Goal: Complete application form

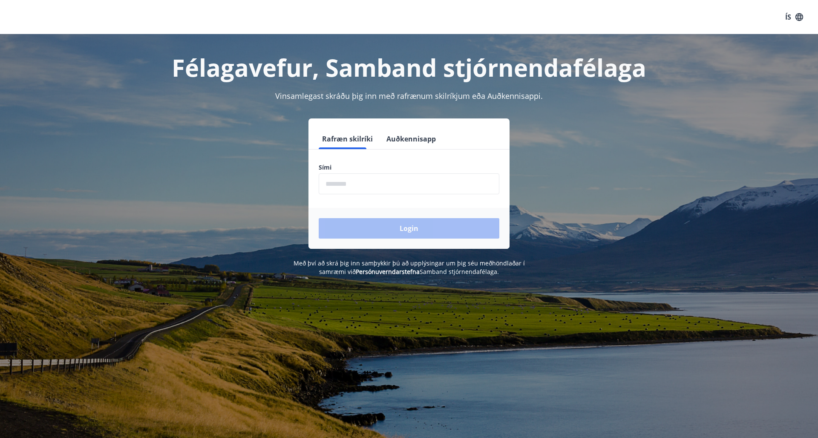
scroll to position [-1, 0]
click at [345, 184] on input "phone" at bounding box center [409, 183] width 181 height 21
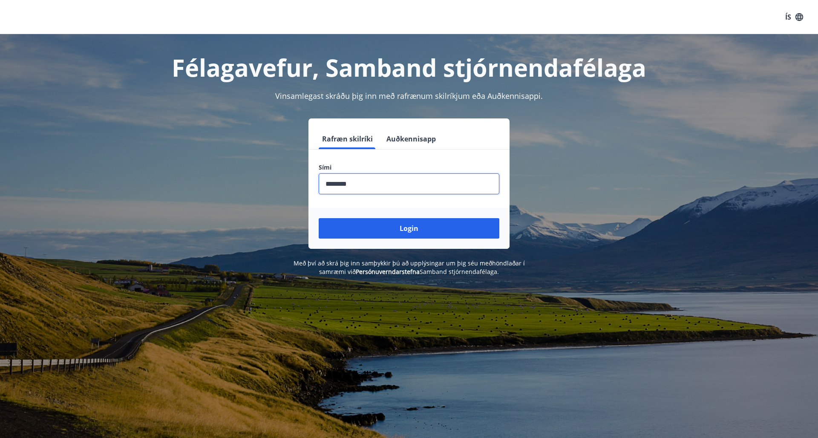
type input "********"
click at [409, 228] on button "Login" at bounding box center [409, 228] width 181 height 20
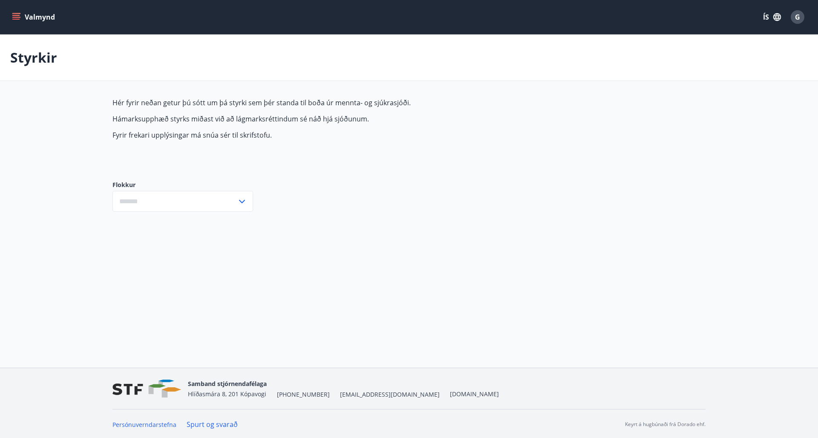
type input "***"
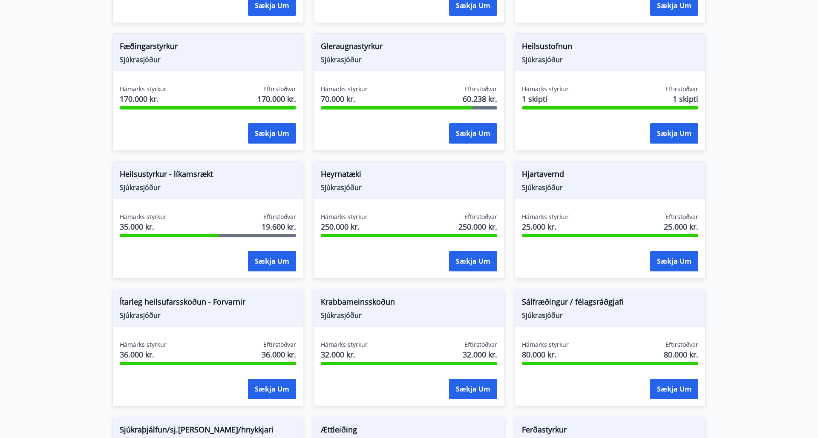
scroll to position [322, 0]
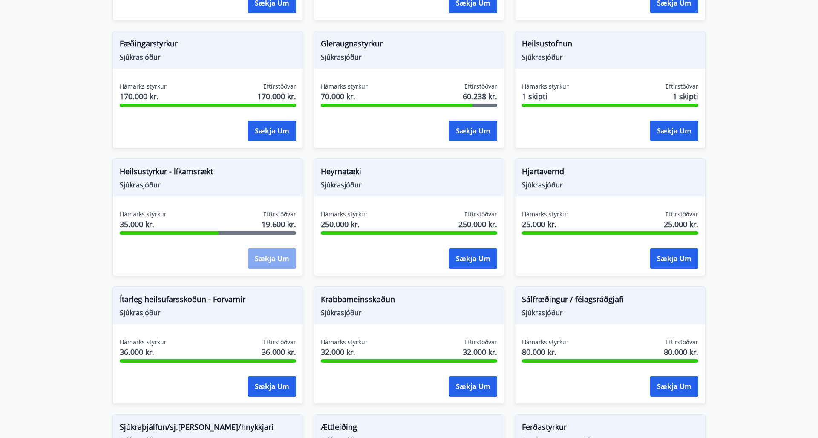
click at [279, 257] on button "Sækja um" at bounding box center [272, 259] width 48 height 20
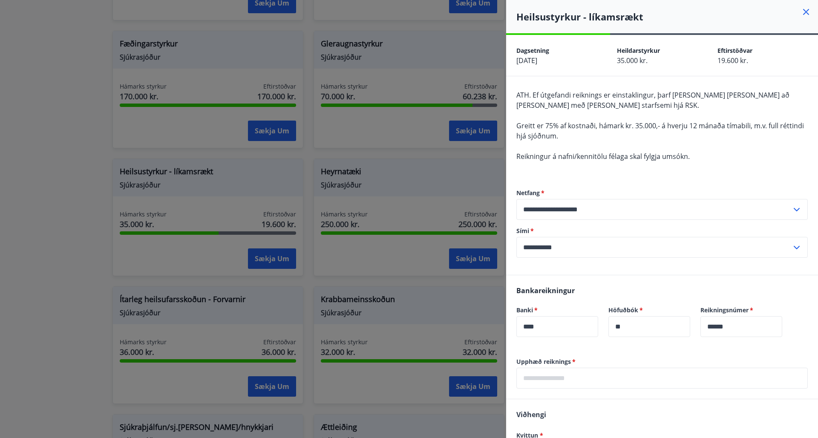
scroll to position [0, 0]
click at [806, 12] on icon at bounding box center [806, 12] width 6 height 6
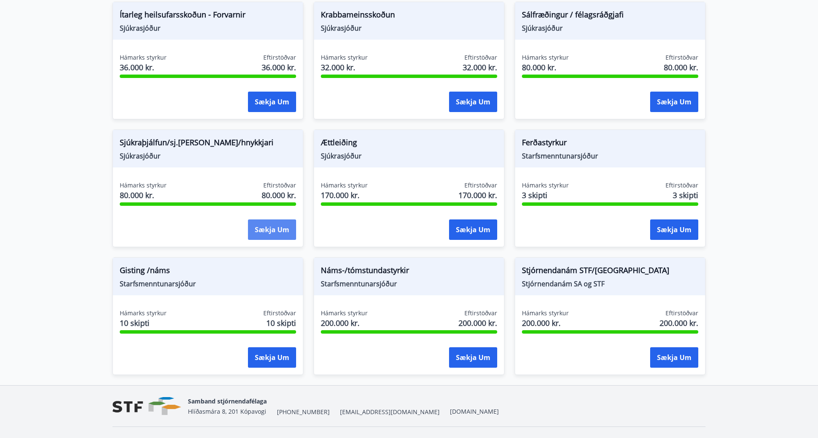
scroll to position [608, 1]
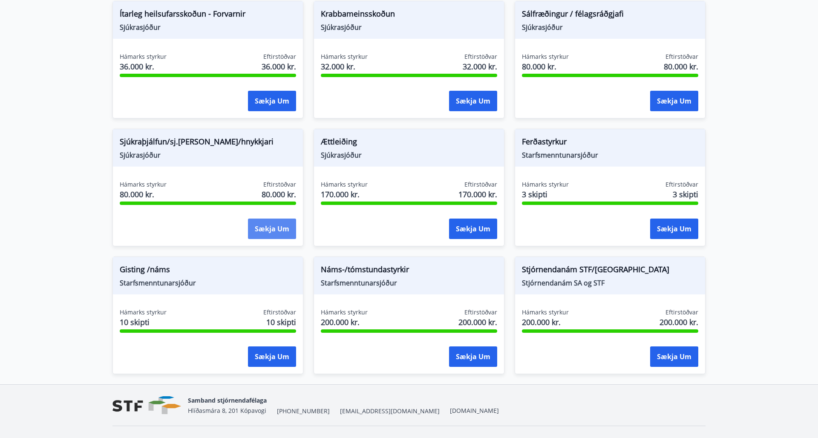
click at [270, 232] on button "Sækja um" at bounding box center [272, 229] width 48 height 20
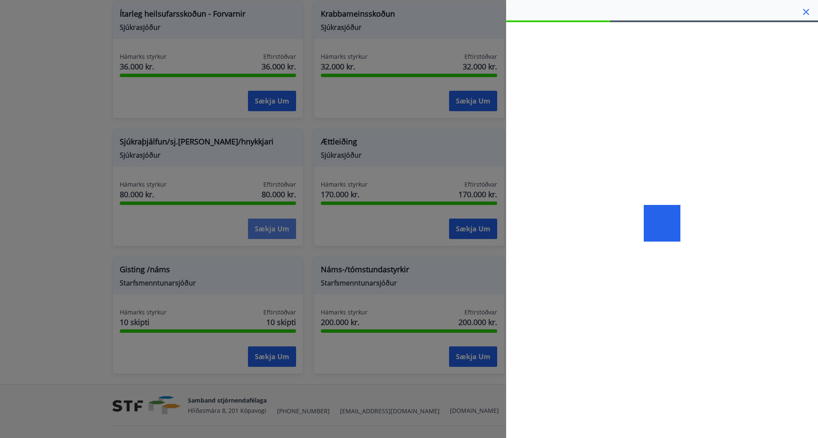
scroll to position [607, 1]
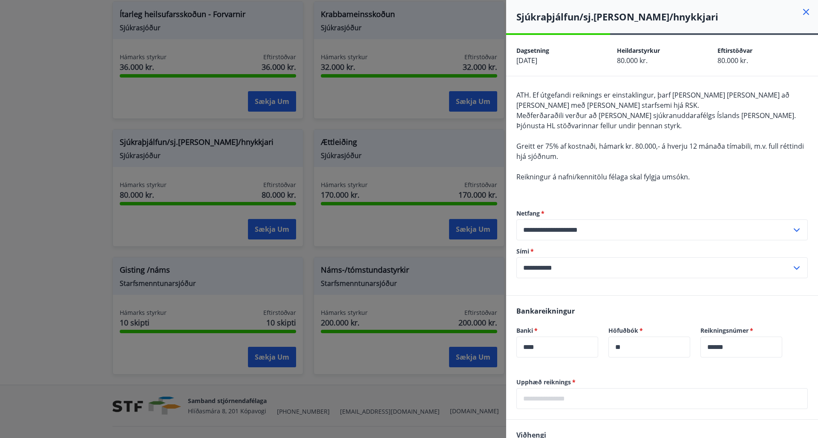
click at [806, 13] on icon at bounding box center [806, 12] width 10 height 10
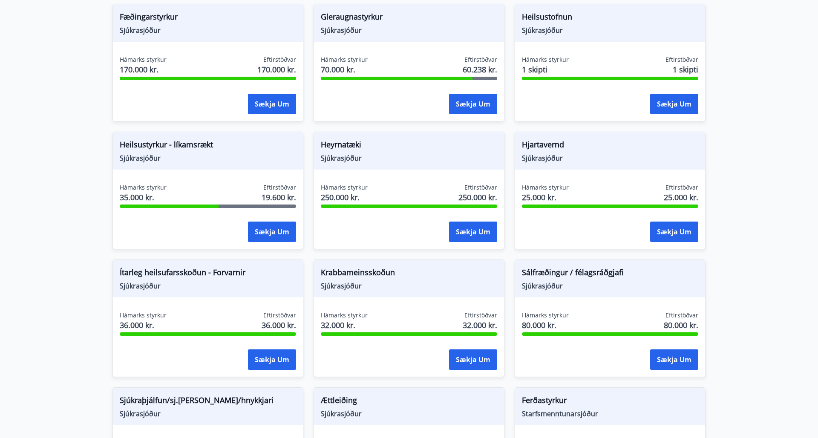
scroll to position [350, 0]
click at [266, 234] on button "Sækja um" at bounding box center [272, 231] width 48 height 20
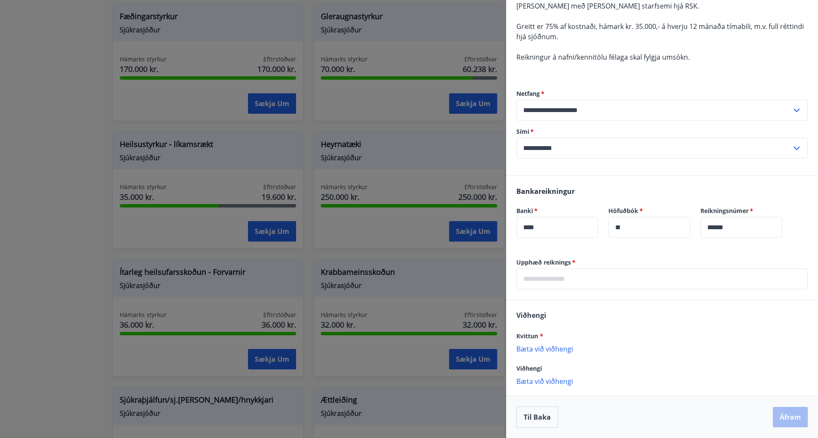
scroll to position [0, 0]
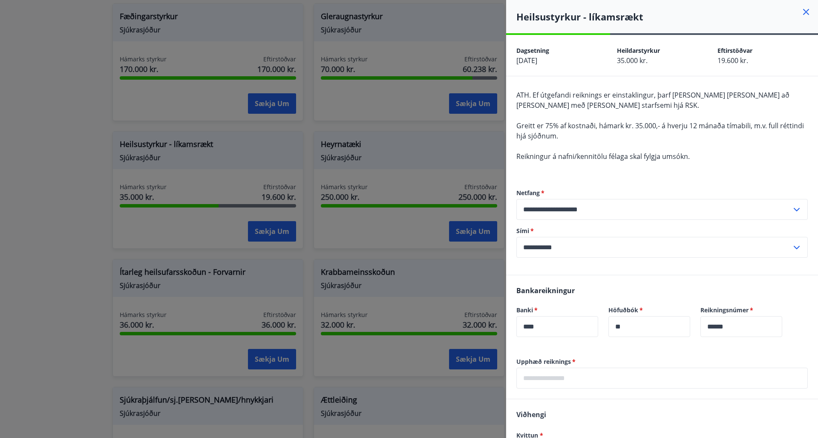
click at [807, 10] on icon at bounding box center [806, 12] width 10 height 10
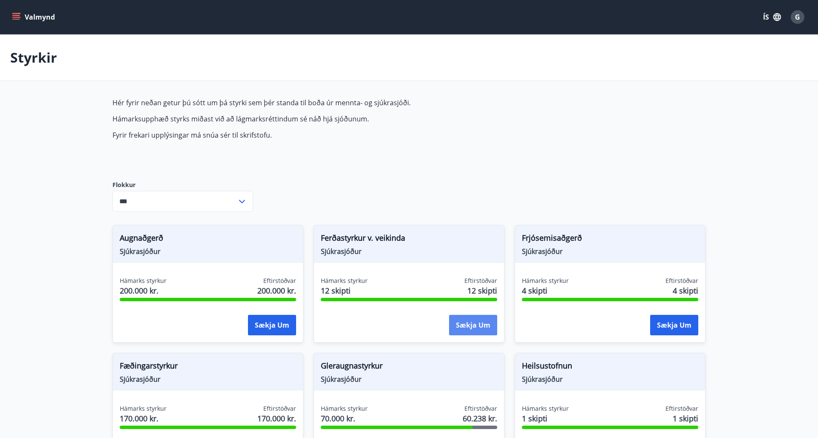
click at [476, 325] on button "Sækja um" at bounding box center [473, 325] width 48 height 20
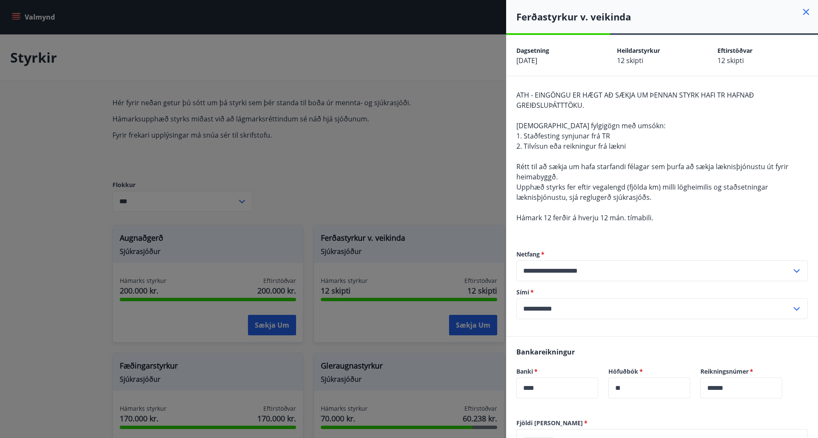
click at [810, 15] on icon at bounding box center [806, 12] width 10 height 10
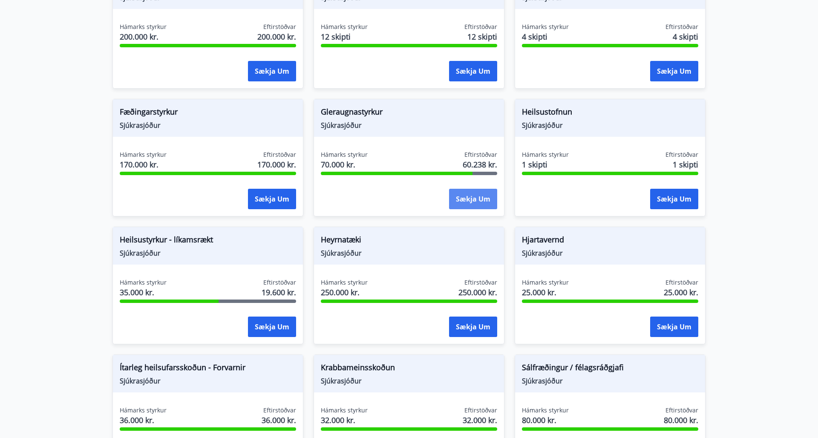
scroll to position [254, 0]
click at [471, 200] on button "Sækja um" at bounding box center [473, 199] width 48 height 20
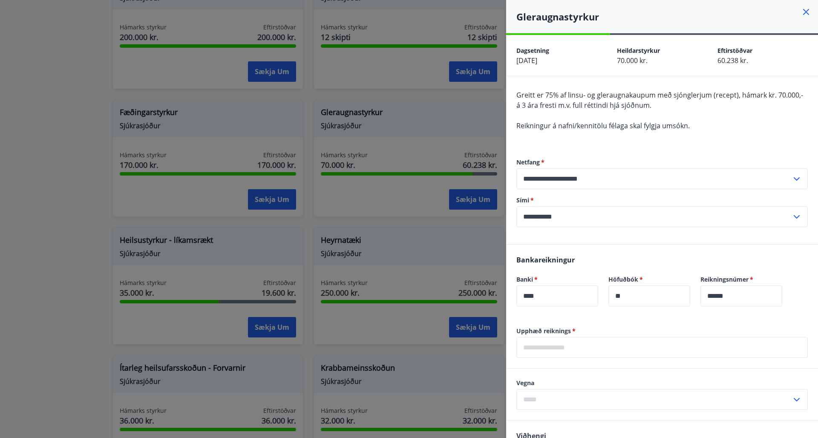
scroll to position [0, 0]
click at [806, 13] on icon at bounding box center [806, 12] width 10 height 10
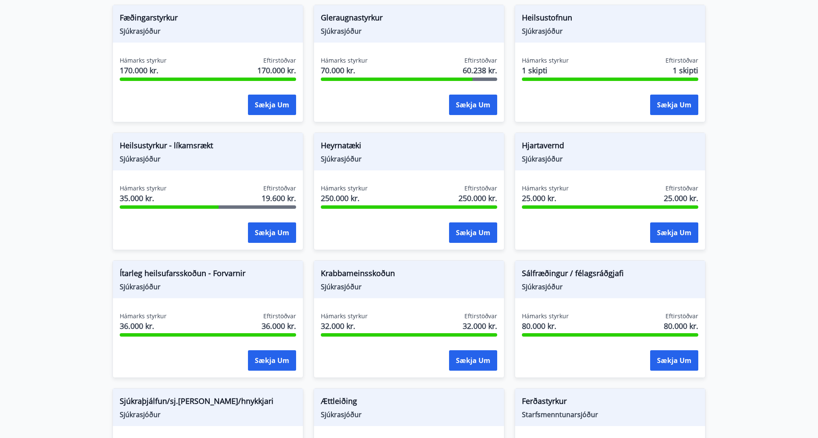
scroll to position [351, 0]
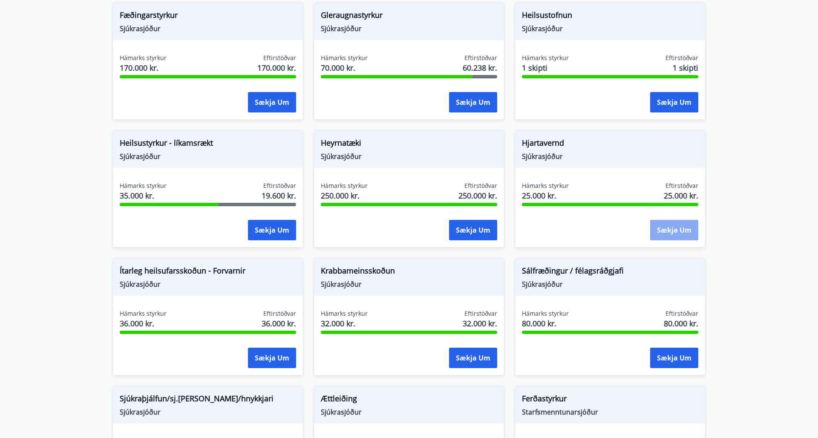
click at [677, 230] on button "Sækja um" at bounding box center [674, 230] width 48 height 20
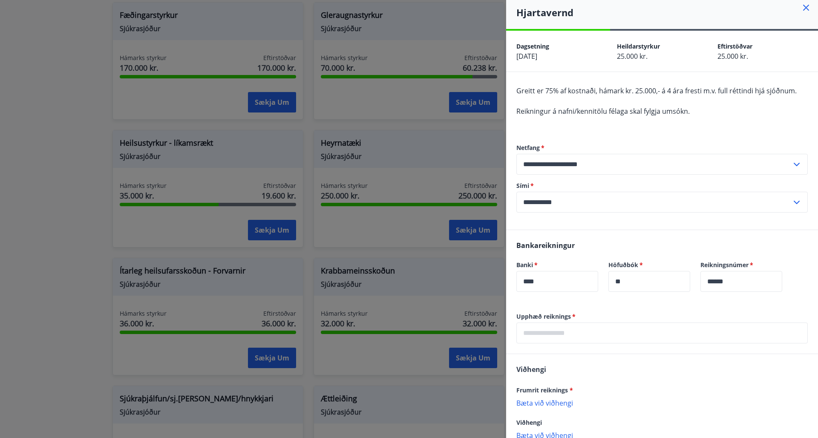
scroll to position [4, 0]
click at [806, 8] on icon at bounding box center [806, 8] width 1 height 1
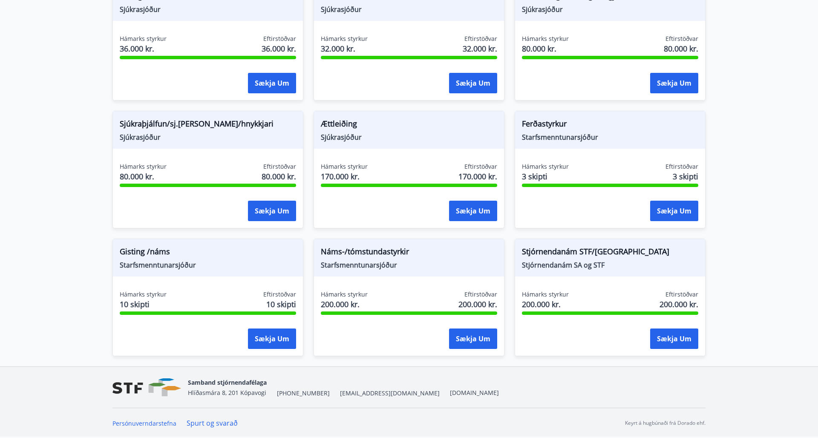
scroll to position [616, 0]
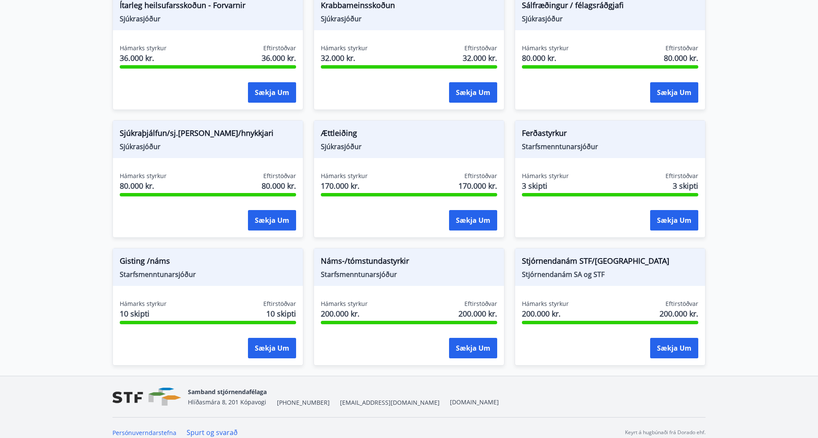
click at [220, 432] on link "Spurt og svarað" at bounding box center [212, 432] width 51 height 9
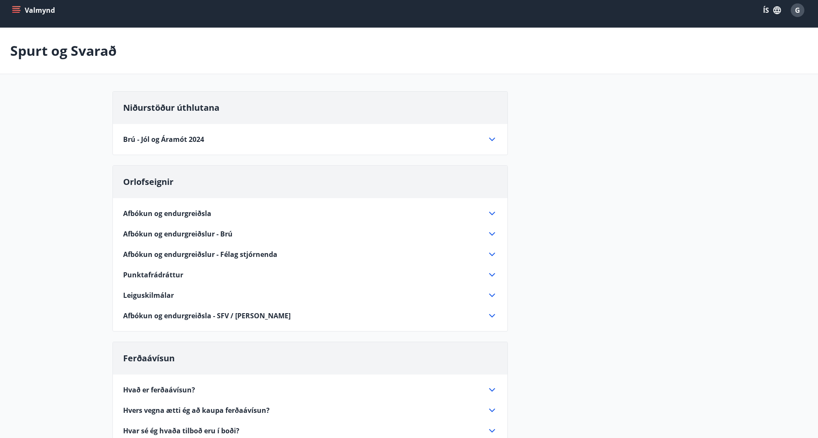
scroll to position [8, 0]
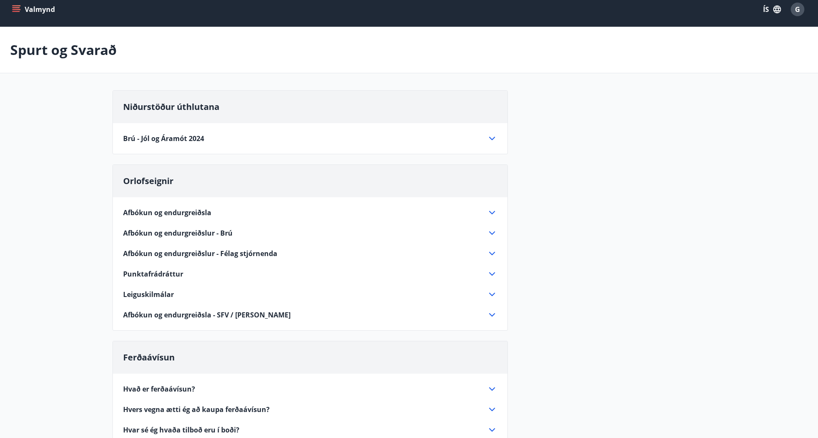
click at [16, 9] on icon "menu" at bounding box center [16, 9] width 9 height 9
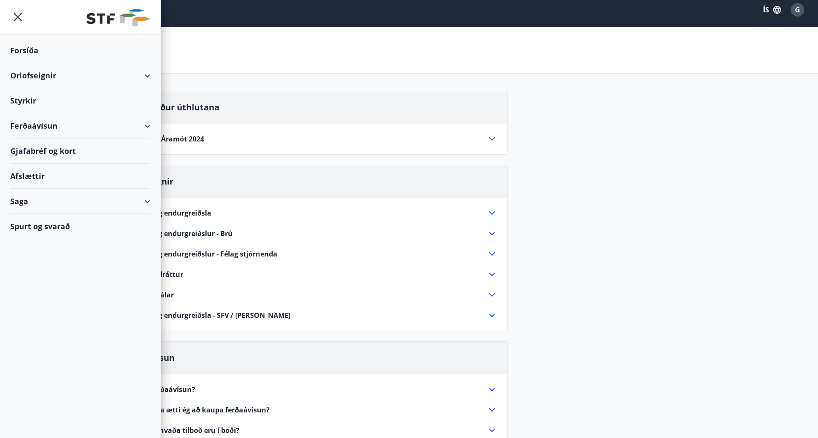
scroll to position [7, 0]
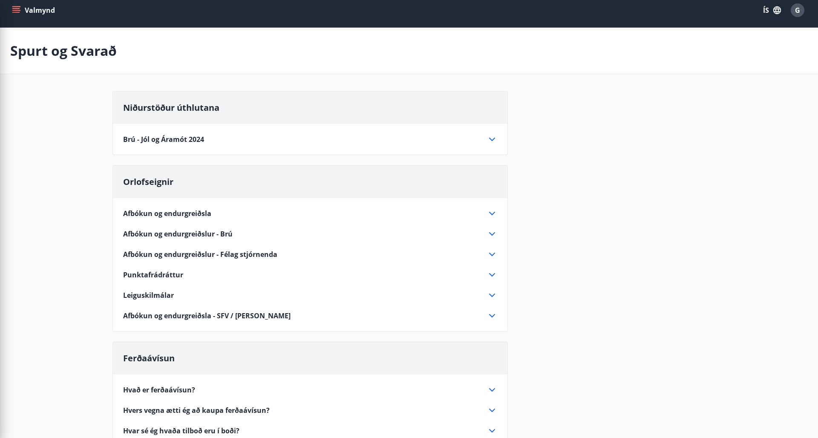
click at [189, 53] on div "Spurt og Svarað" at bounding box center [409, 51] width 818 height 46
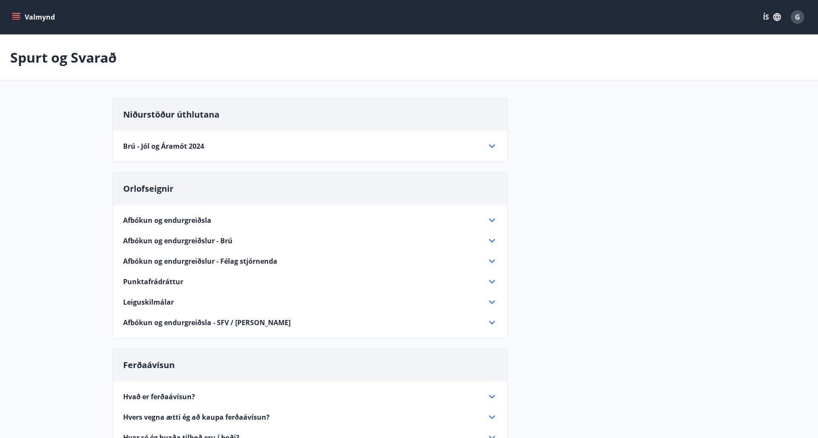
scroll to position [0, 0]
click at [21, 20] on button "Valmynd" at bounding box center [34, 16] width 48 height 15
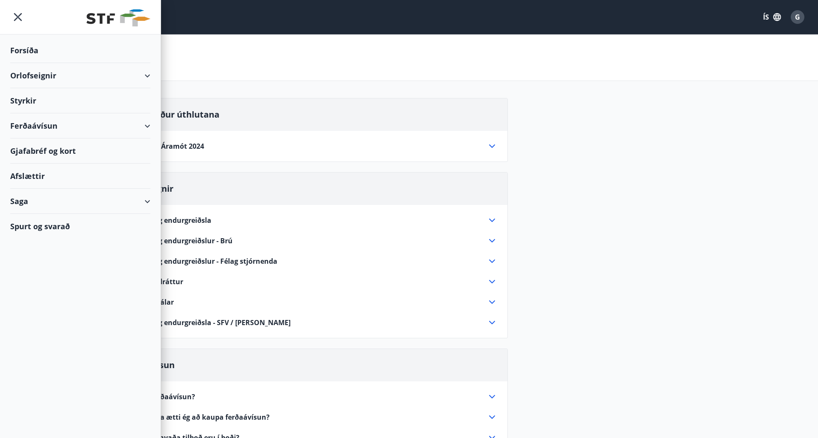
click at [32, 103] on div "Styrkir" at bounding box center [80, 100] width 140 height 25
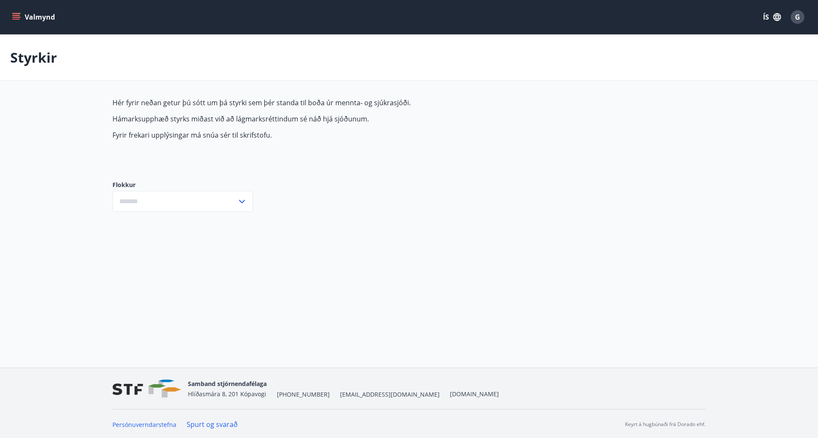
type input "***"
